Goal: Transaction & Acquisition: Obtain resource

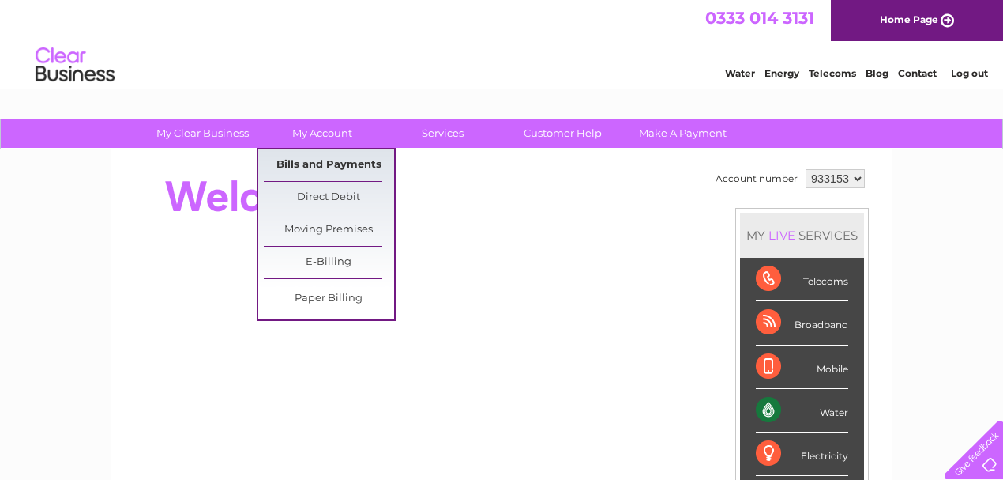
click at [306, 164] on link "Bills and Payments" at bounding box center [329, 165] width 130 height 32
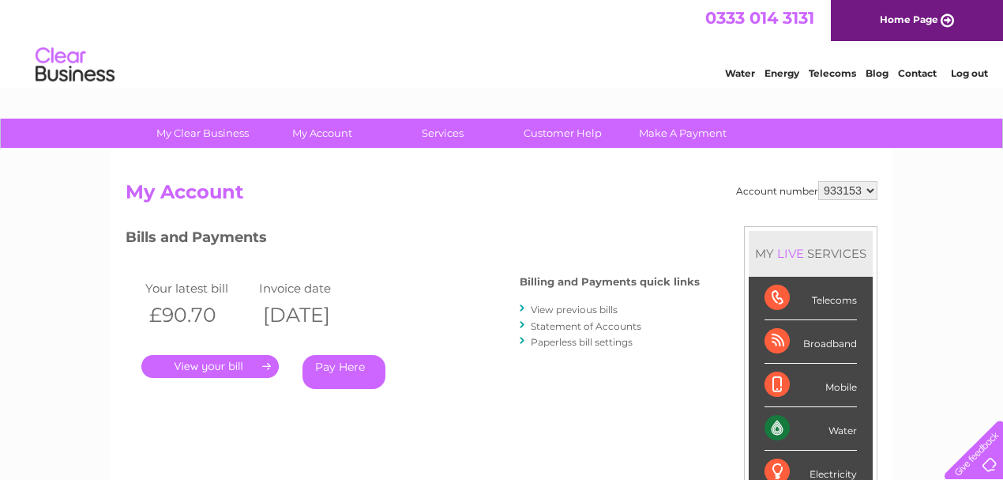
click at [566, 310] on link "View previous bills" at bounding box center [574, 309] width 87 height 12
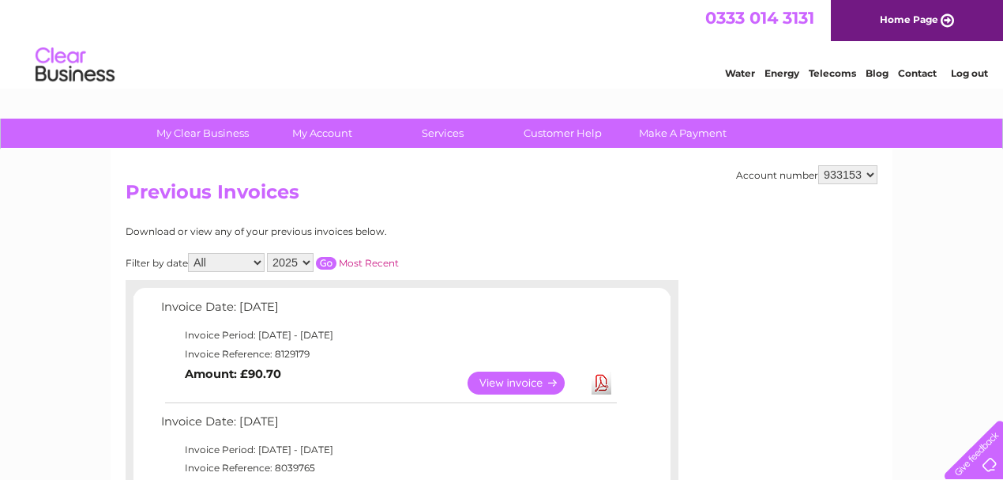
click at [538, 384] on link "View" at bounding box center [526, 382] width 116 height 23
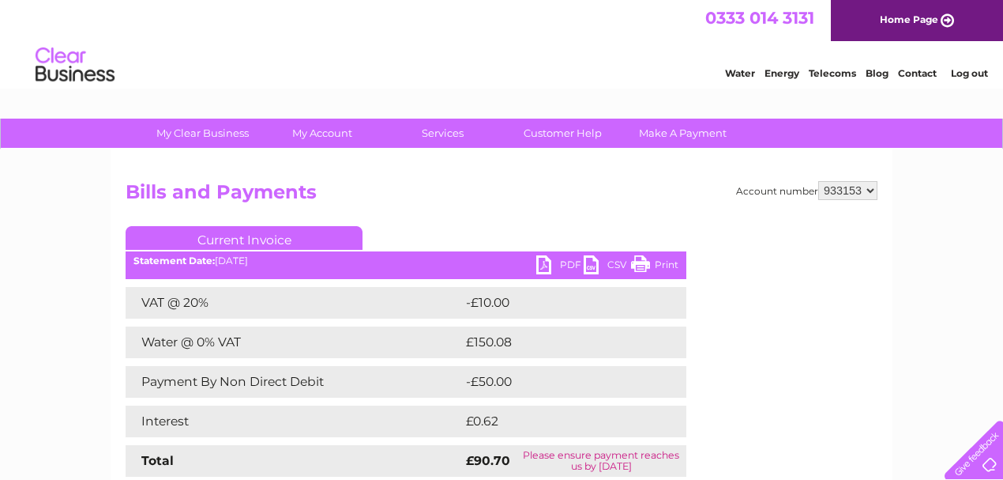
click at [550, 269] on link "PDF" at bounding box center [559, 266] width 47 height 23
